Goal: Use online tool/utility: Utilize a website feature to perform a specific function

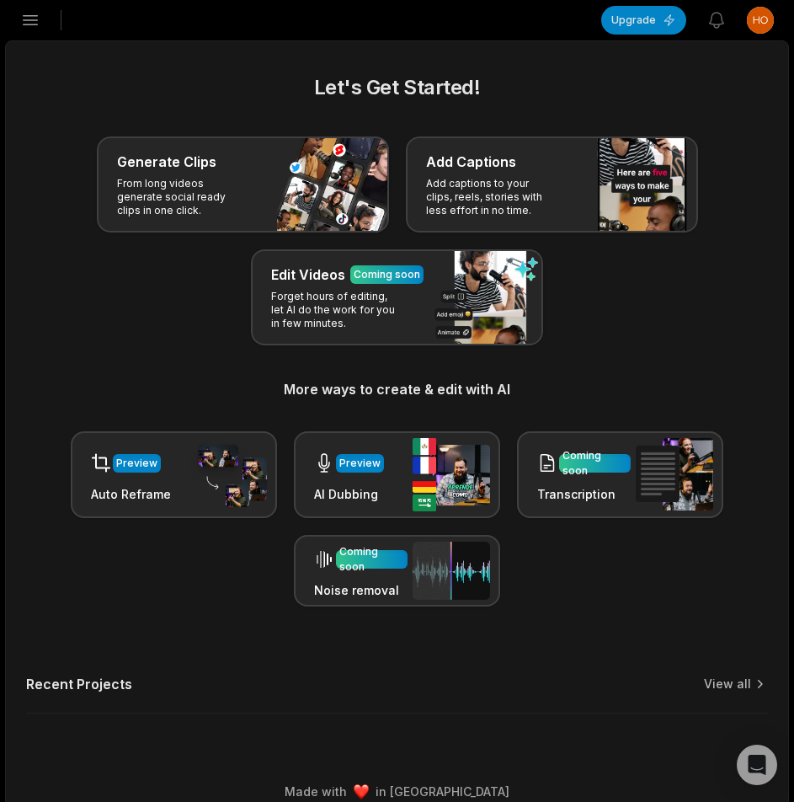
click at [30, 28] on icon "button" at bounding box center [30, 20] width 20 height 20
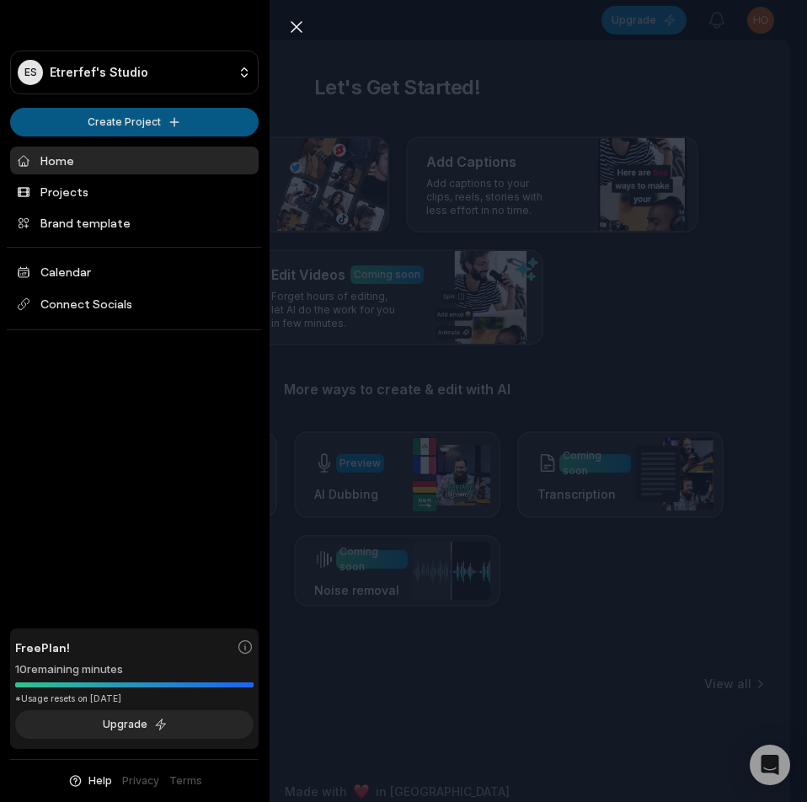
click at [142, 125] on html "ES Etrerfef's Studio Create Project Home Projects Brand template Calendar Conne…" at bounding box center [403, 401] width 807 height 802
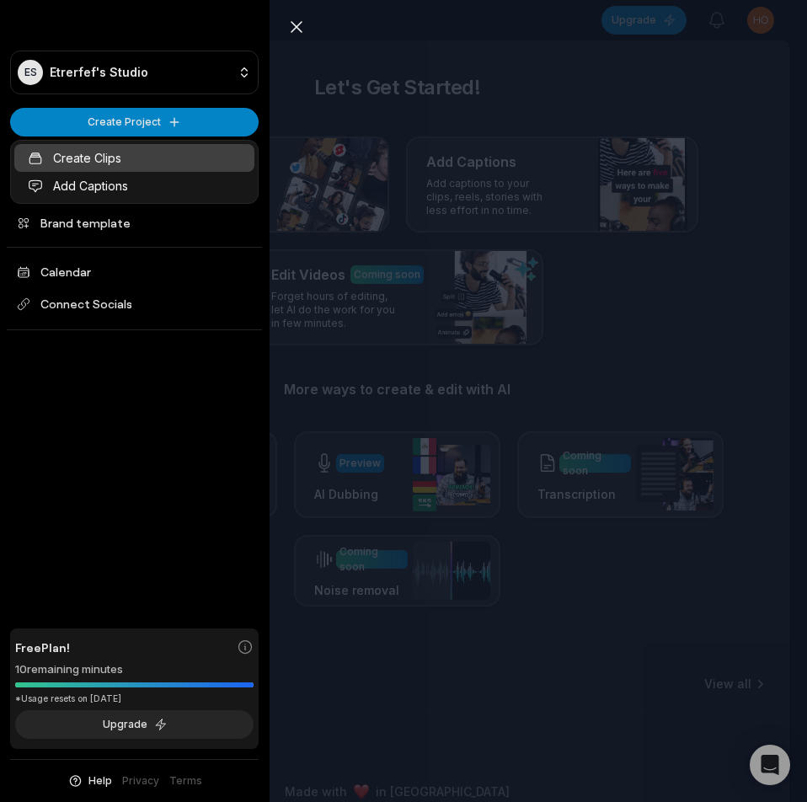
click at [123, 161] on link "Create Clips" at bounding box center [134, 158] width 240 height 28
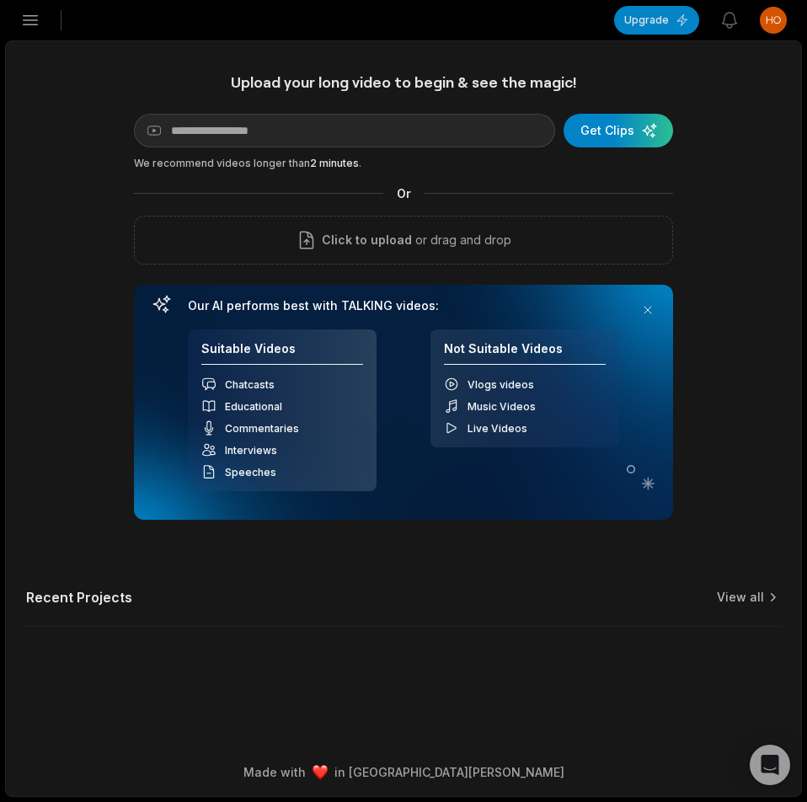
click at [379, 54] on main "Upload your long video to begin & see the magic! YouTube link Get Clips We reco…" at bounding box center [403, 394] width 795 height 706
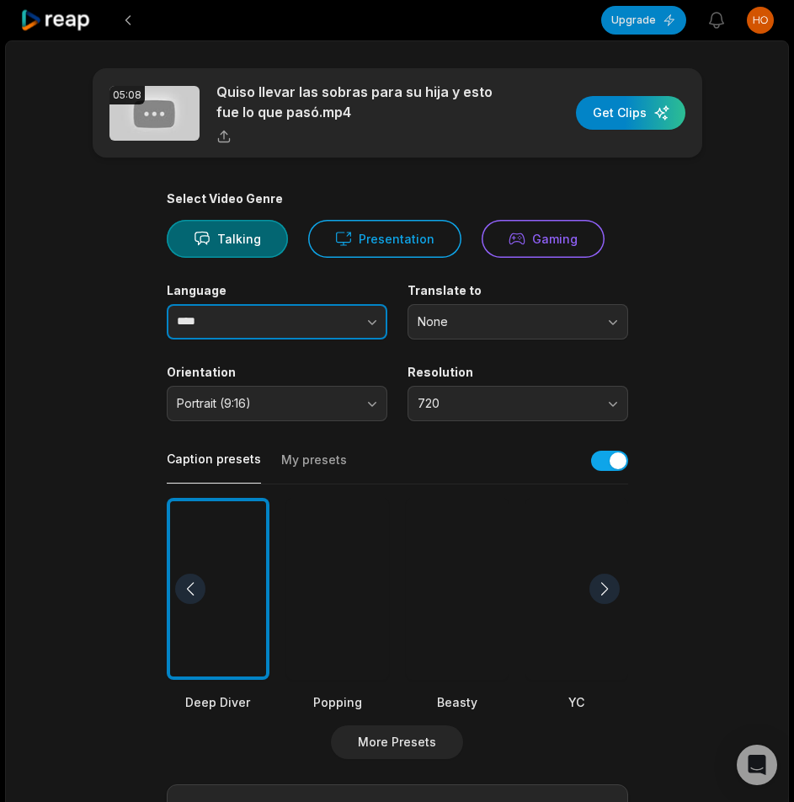
click at [373, 310] on button "button" at bounding box center [338, 321] width 96 height 35
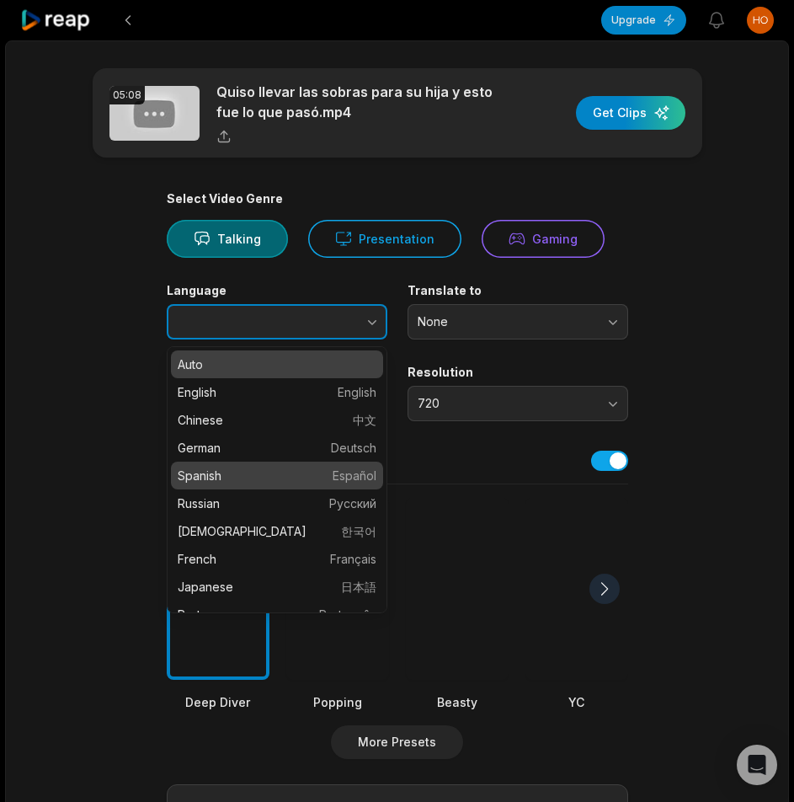
type input "*******"
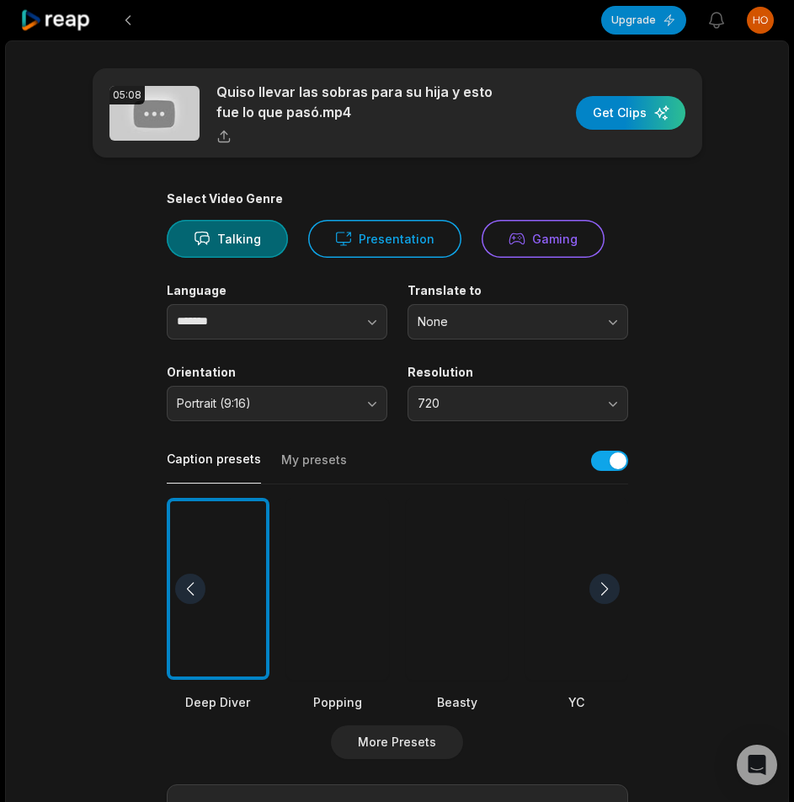
click at [352, 566] on div at bounding box center [337, 589] width 103 height 183
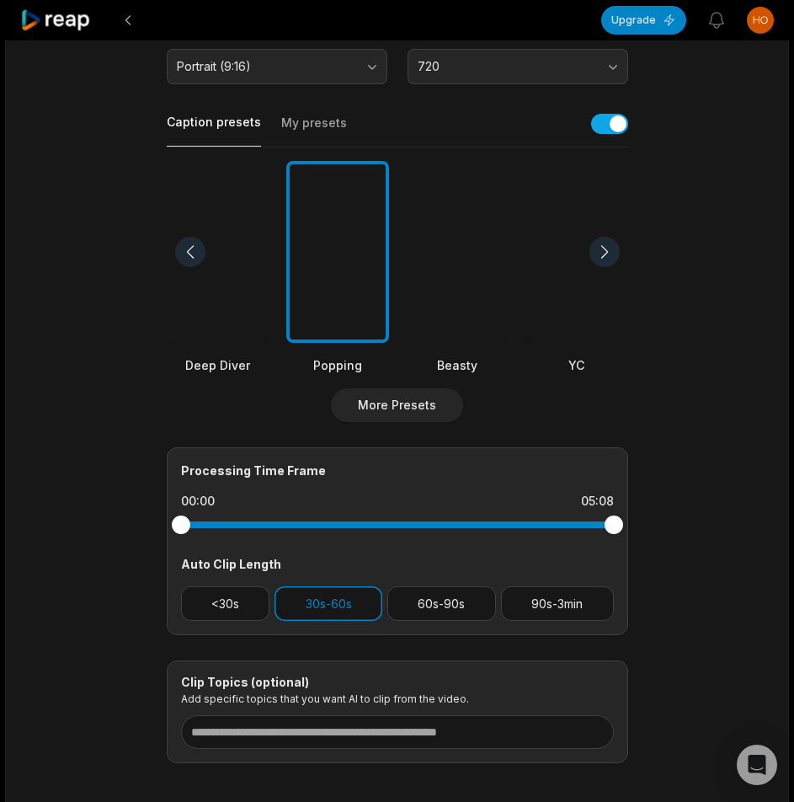
scroll to position [419, 0]
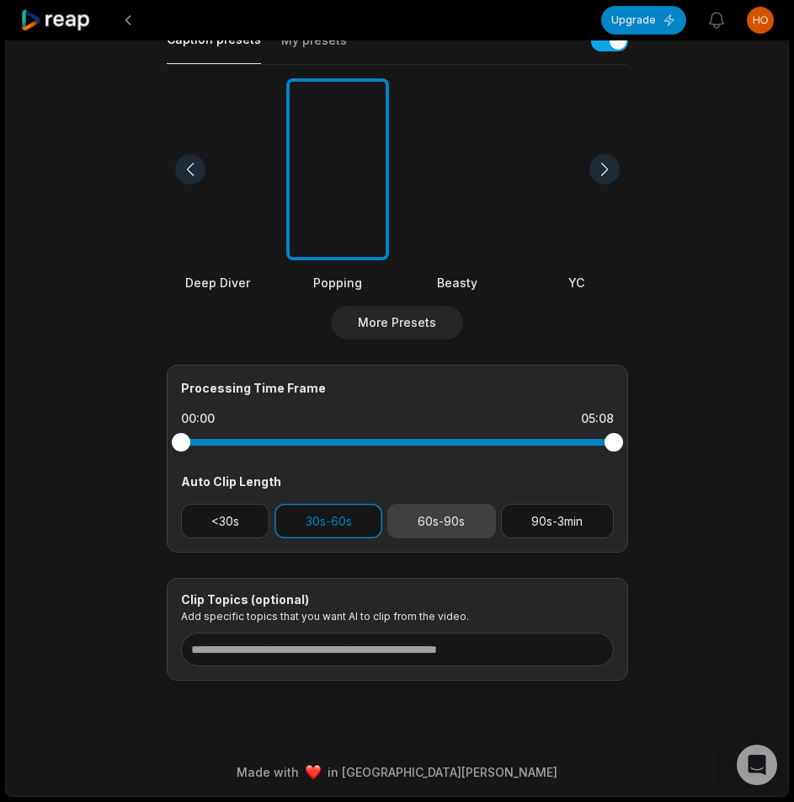
click at [441, 503] on button "60s-90s" at bounding box center [441, 520] width 109 height 35
click at [359, 526] on button "30s-60s" at bounding box center [328, 520] width 108 height 35
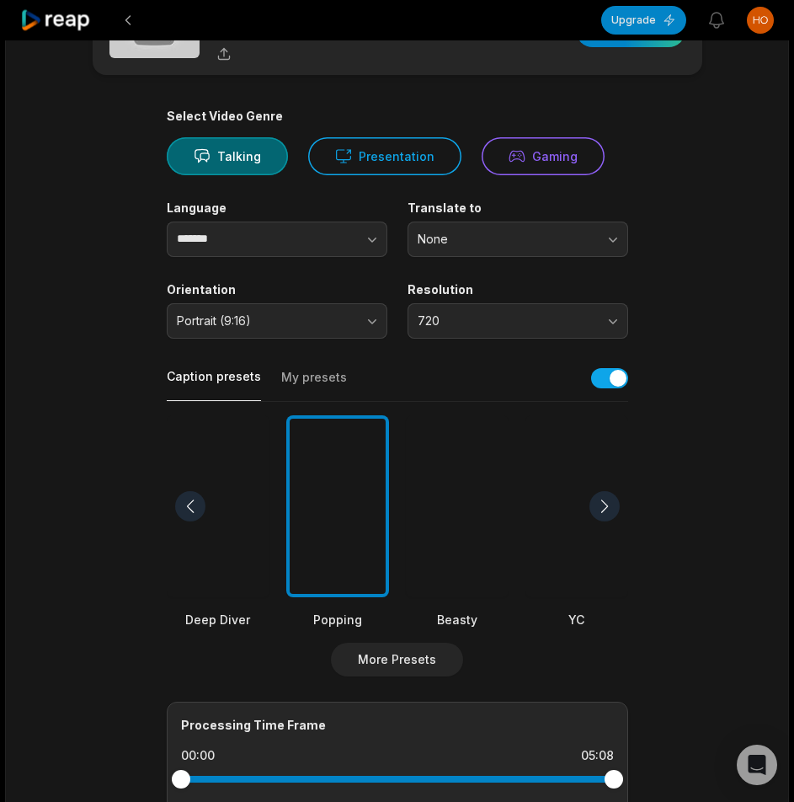
scroll to position [0, 0]
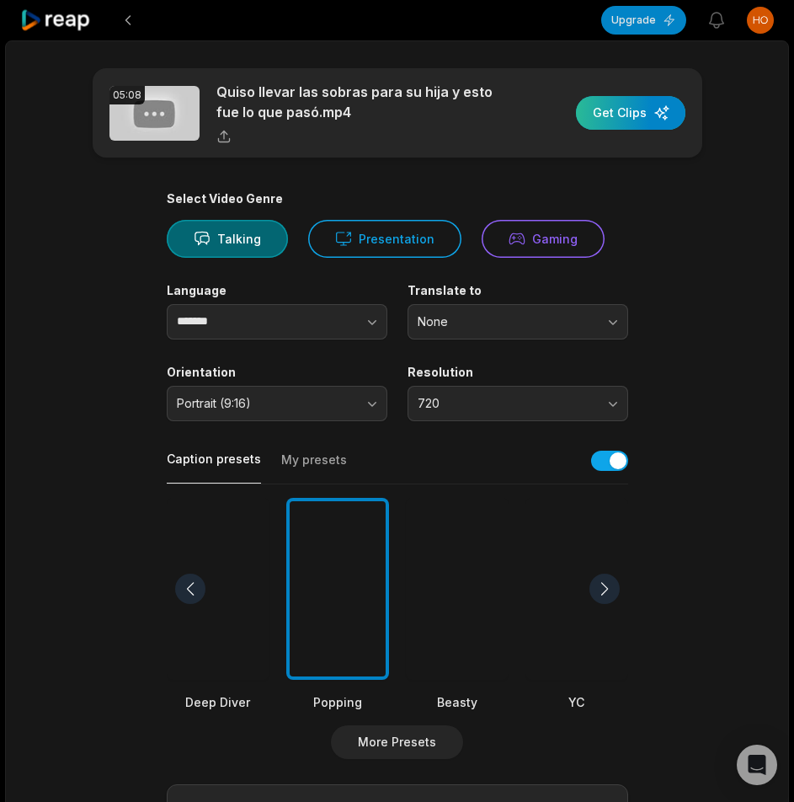
click at [663, 102] on div "button" at bounding box center [630, 113] width 109 height 34
